Goal: Task Accomplishment & Management: Manage account settings

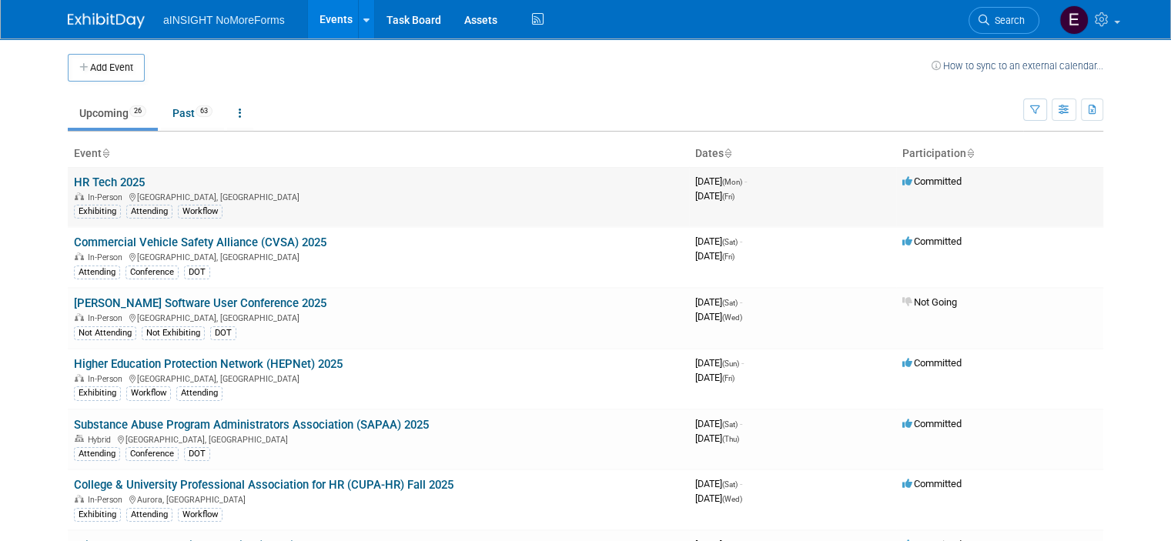
click at [89, 185] on link "HR Tech 2025" at bounding box center [109, 183] width 71 height 14
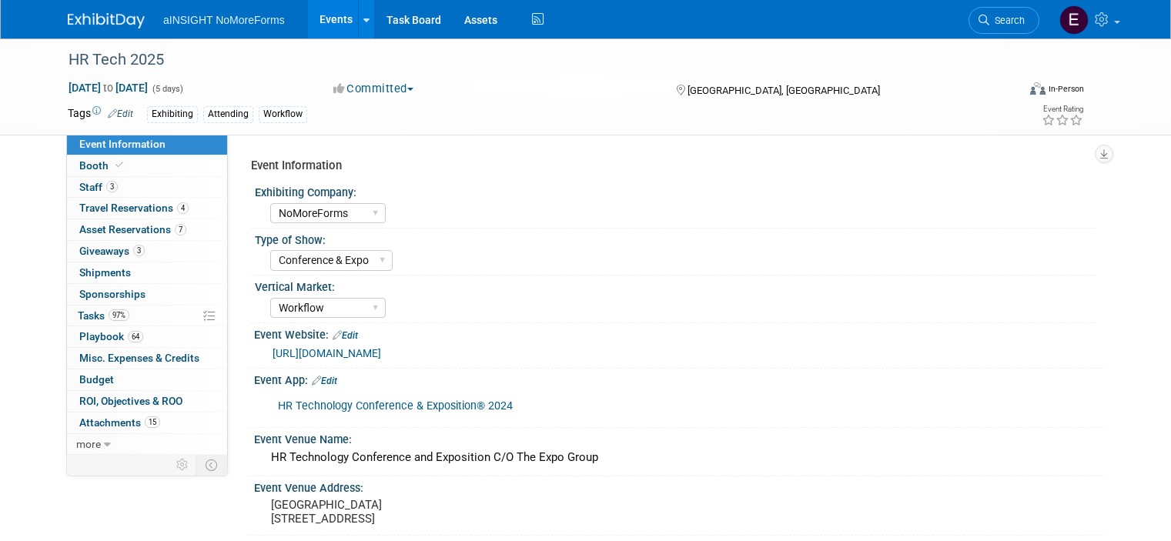
select select "NoMoreForms"
select select "Conference & Expo"
select select "Workflow"
select select "No"
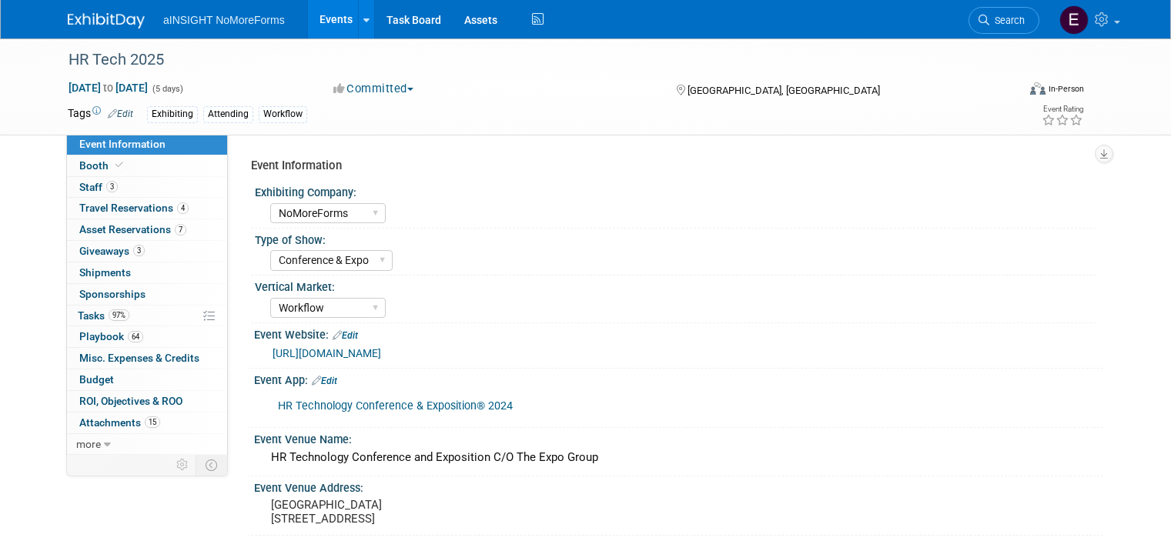
select select "No"
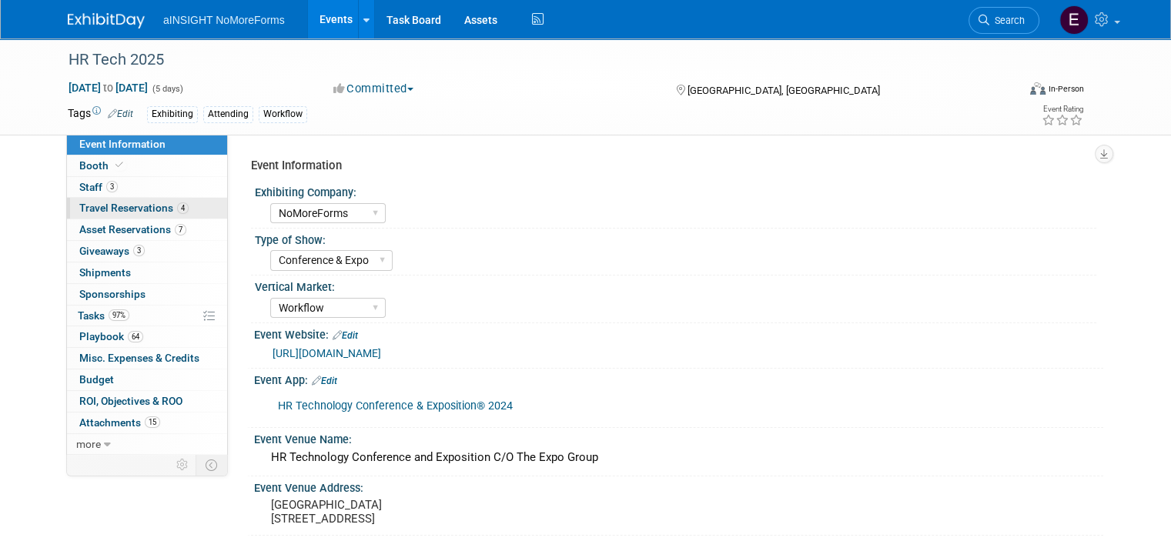
click at [97, 206] on span "Travel Reservations 4" at bounding box center [133, 208] width 109 height 12
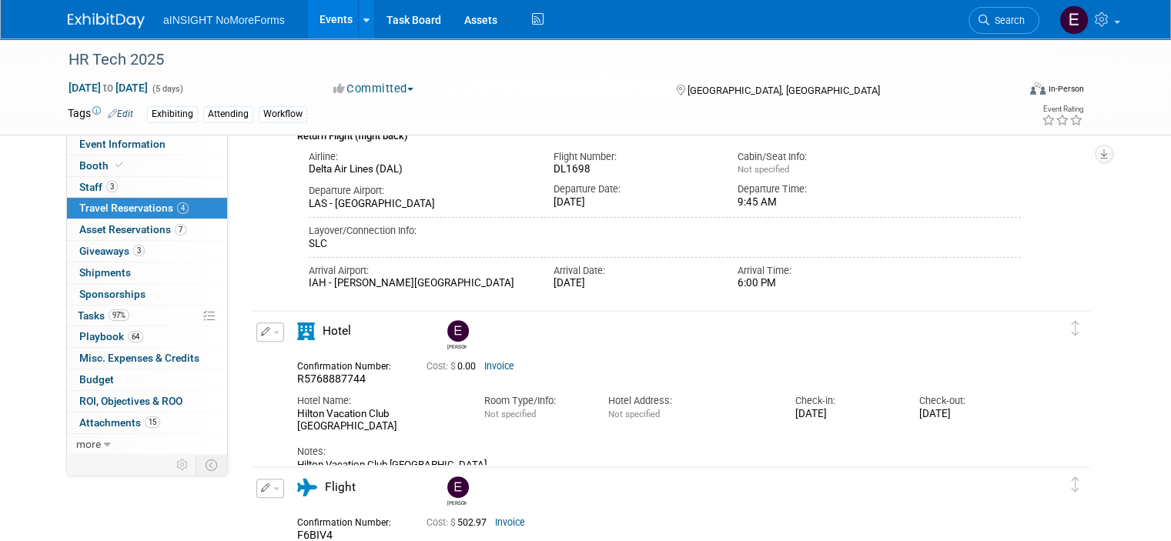
scroll to position [462, 0]
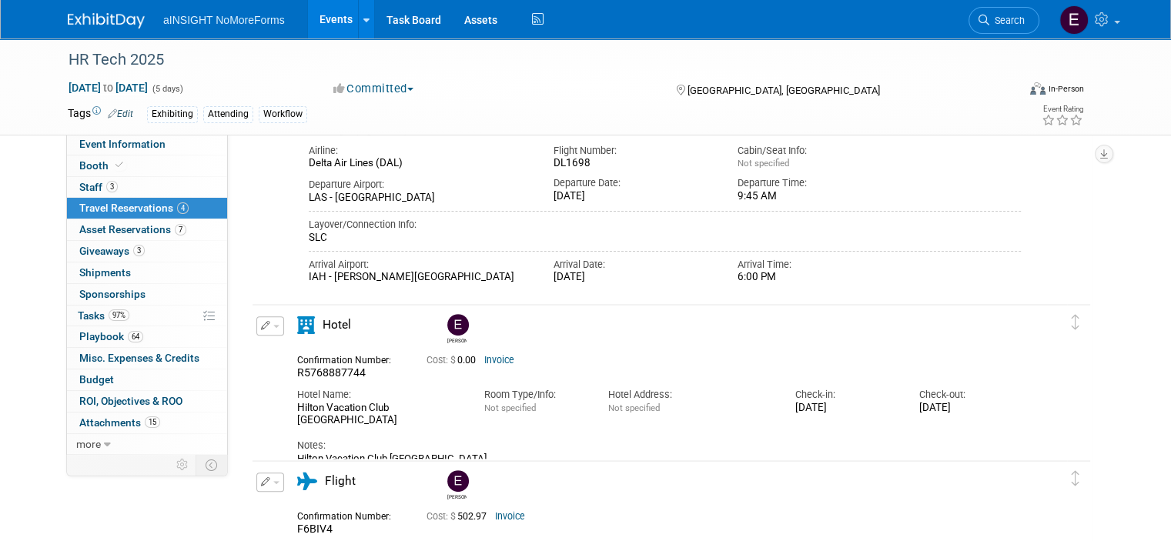
click at [484, 360] on link "Invoice" at bounding box center [499, 360] width 30 height 11
